Goal: Task Accomplishment & Management: Manage account settings

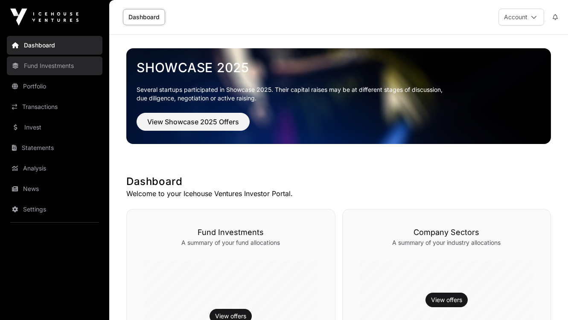
click at [63, 64] on link "Fund Investments" at bounding box center [55, 65] width 96 height 19
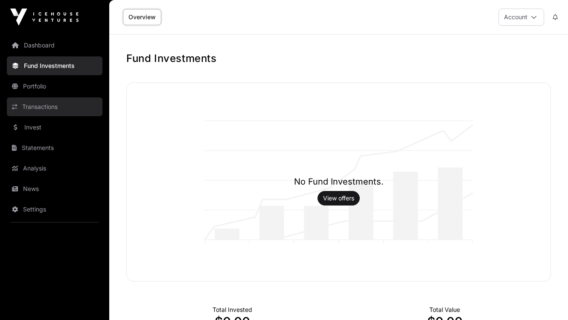
click at [61, 111] on link "Transactions" at bounding box center [55, 106] width 96 height 19
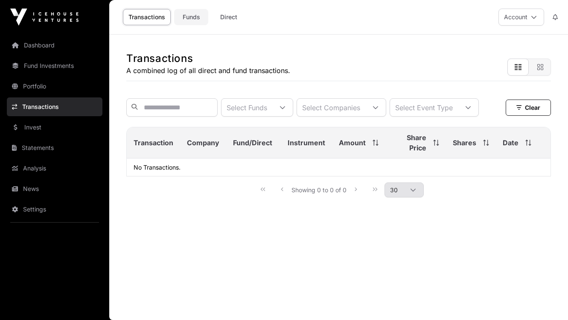
click at [193, 22] on link "Funds" at bounding box center [191, 17] width 34 height 16
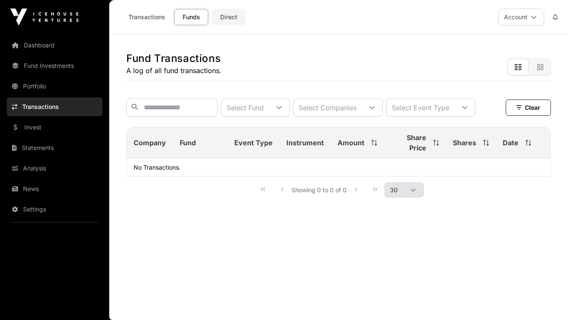
click at [228, 20] on link "Direct" at bounding box center [229, 17] width 34 height 16
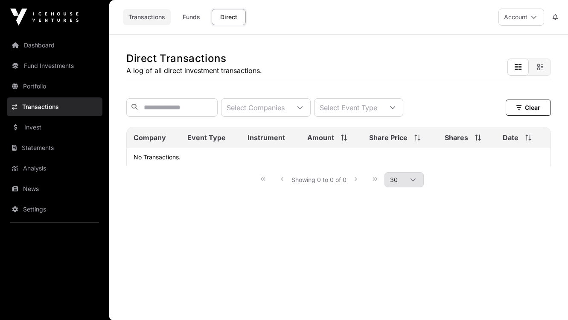
click at [154, 12] on link "Transactions" at bounding box center [147, 17] width 48 height 16
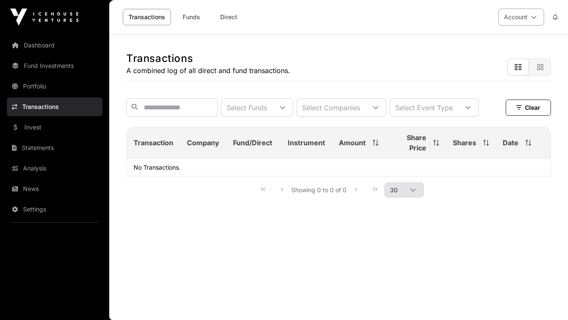
click at [536, 23] on button "Account" at bounding box center [522, 17] width 46 height 17
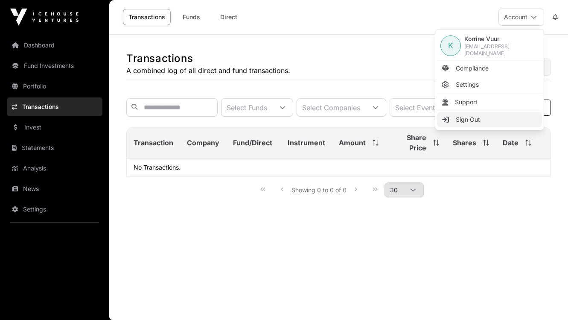
click at [497, 121] on link "Sign Out" at bounding box center [489, 119] width 105 height 15
